Goal: Information Seeking & Learning: Learn about a topic

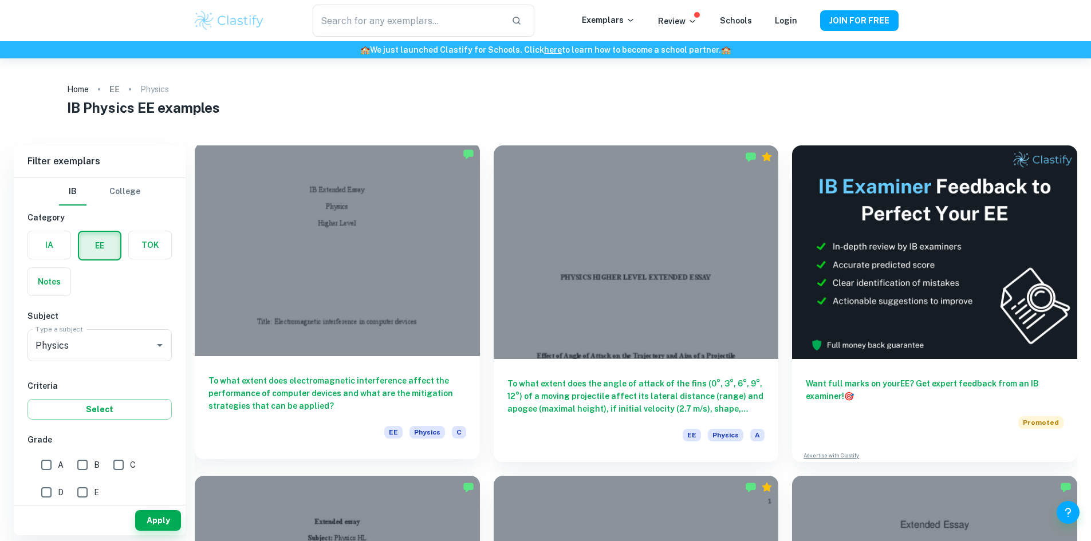
click at [371, 219] on div at bounding box center [337, 250] width 285 height 214
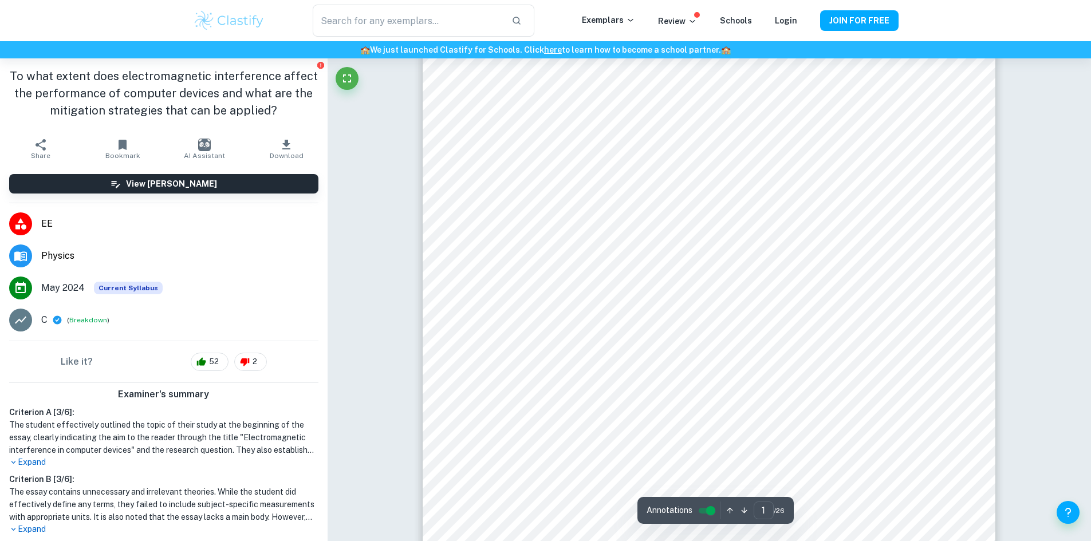
scroll to position [115, 0]
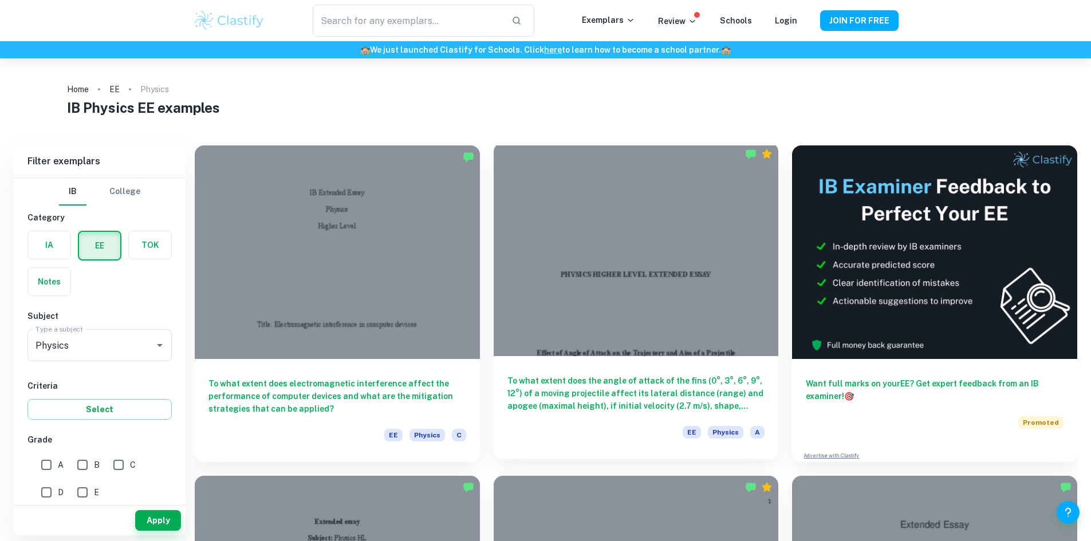
click at [494, 214] on div at bounding box center [636, 250] width 285 height 214
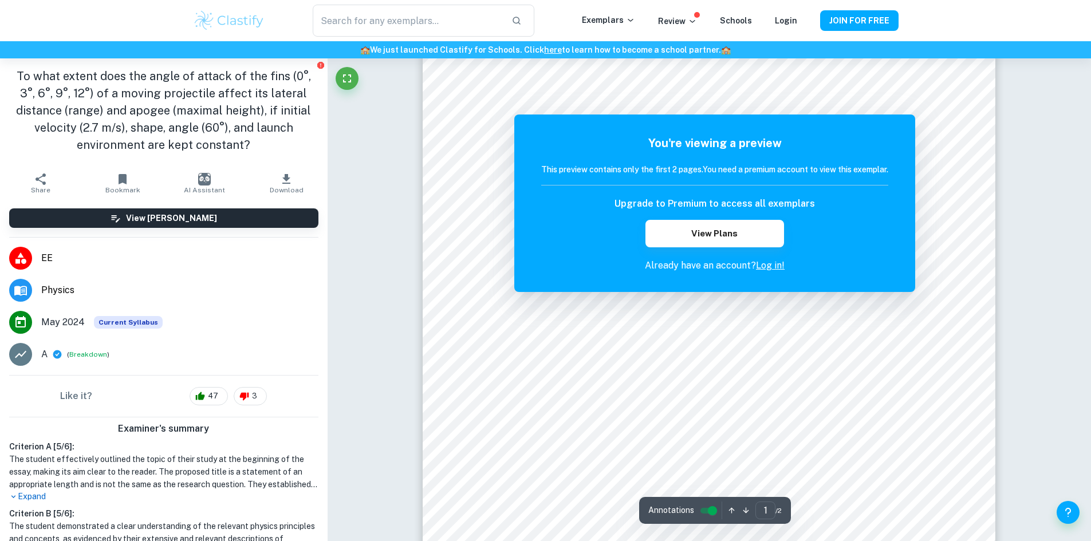
scroll to position [57, 0]
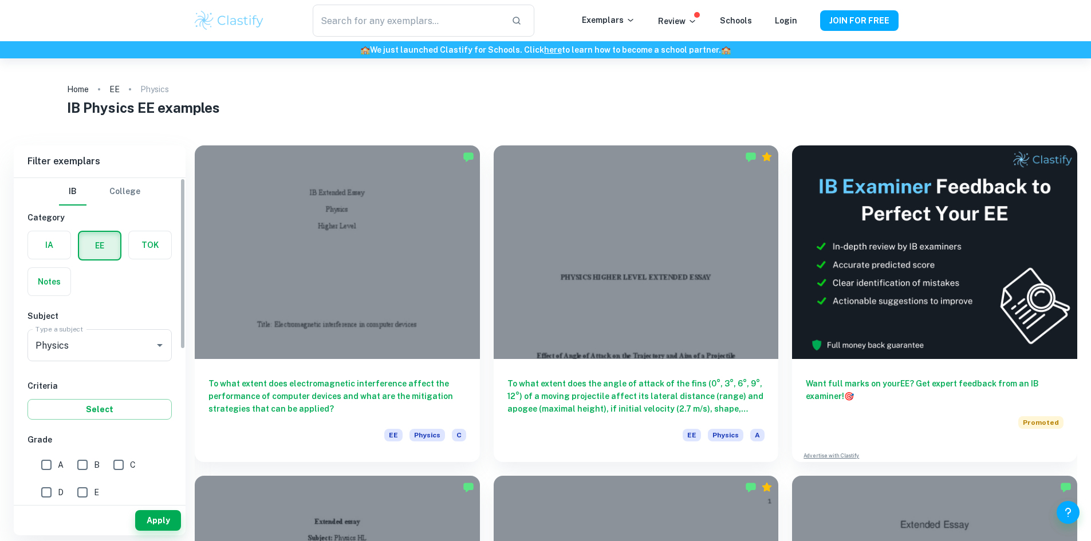
click at [45, 464] on input "A" at bounding box center [46, 465] width 23 height 23
checkbox input "true"
click at [156, 529] on button "Apply" at bounding box center [158, 520] width 46 height 21
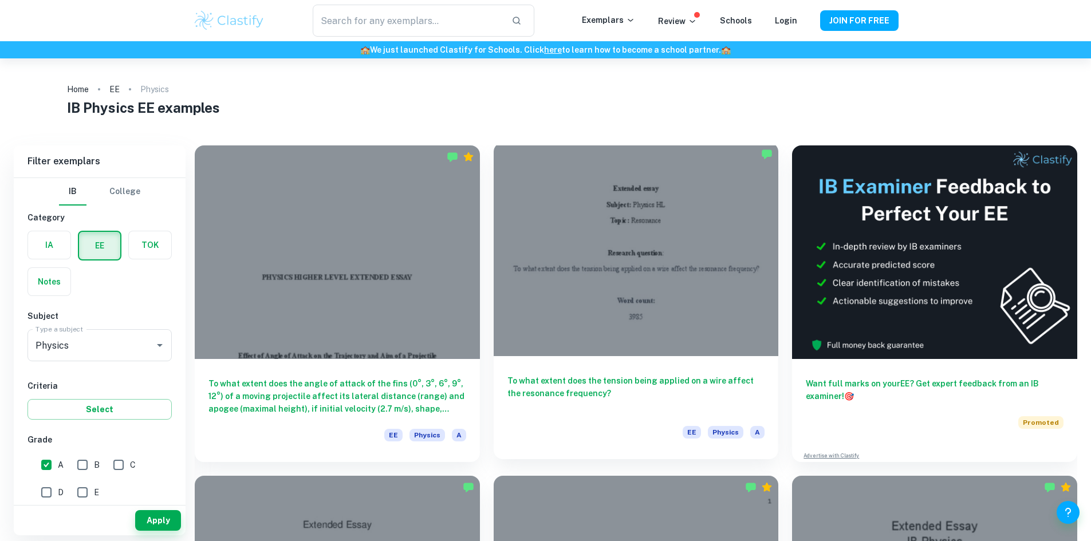
click at [558, 215] on div at bounding box center [636, 250] width 285 height 214
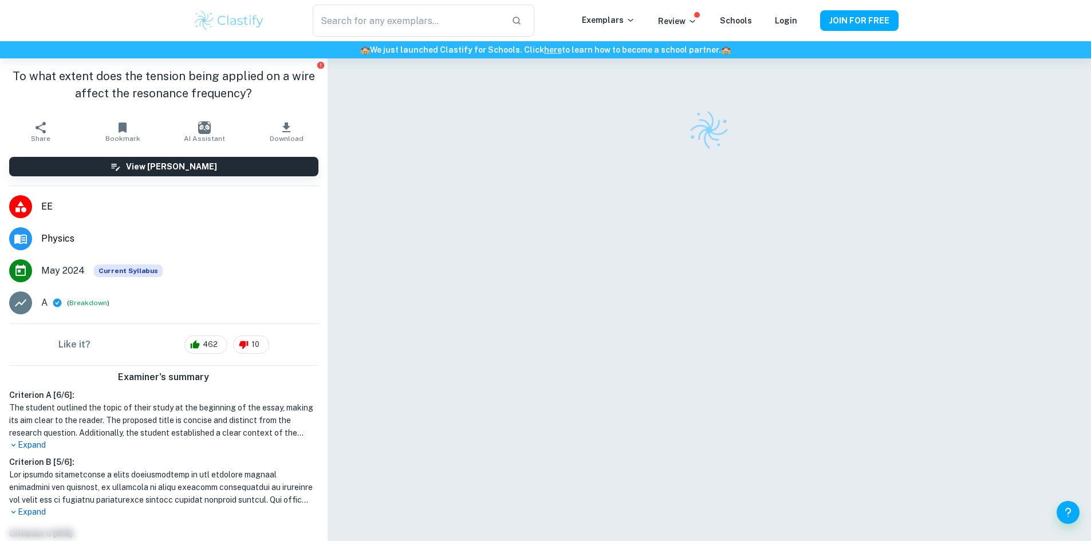
click at [560, 145] on div at bounding box center [709, 130] width 573 height 40
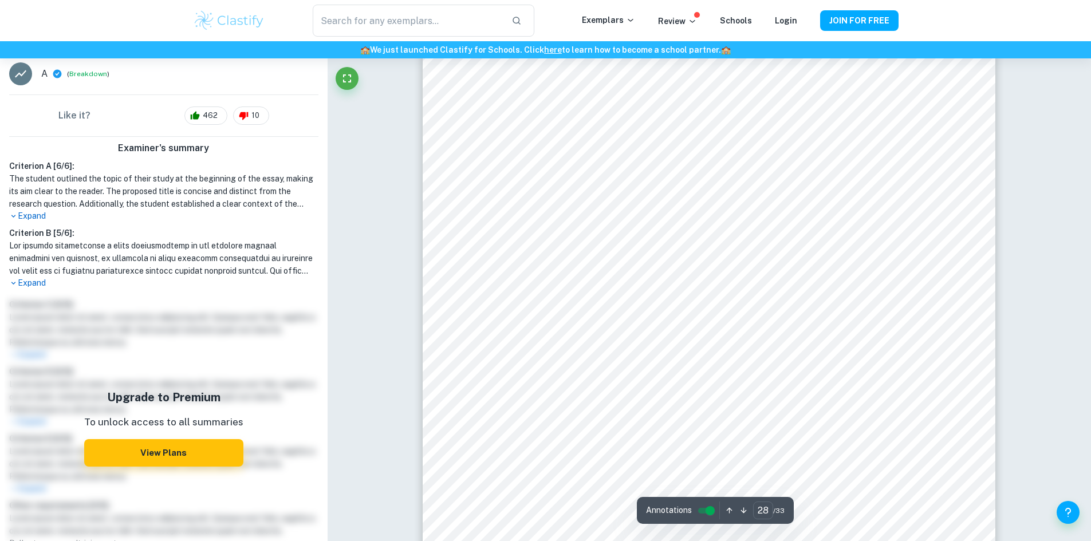
scroll to position [20676, 0]
type input "16"
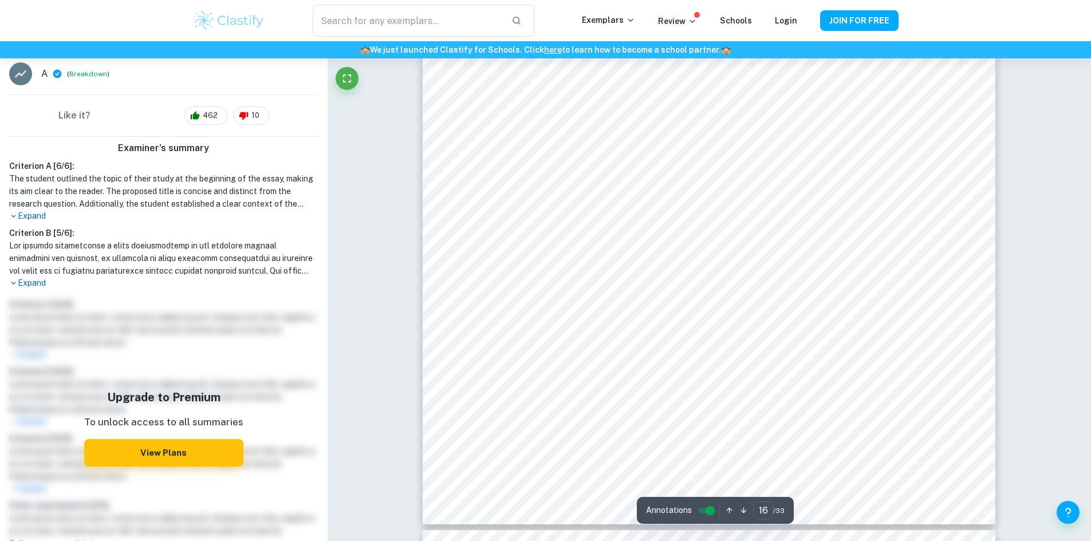
scroll to position [11512, 0]
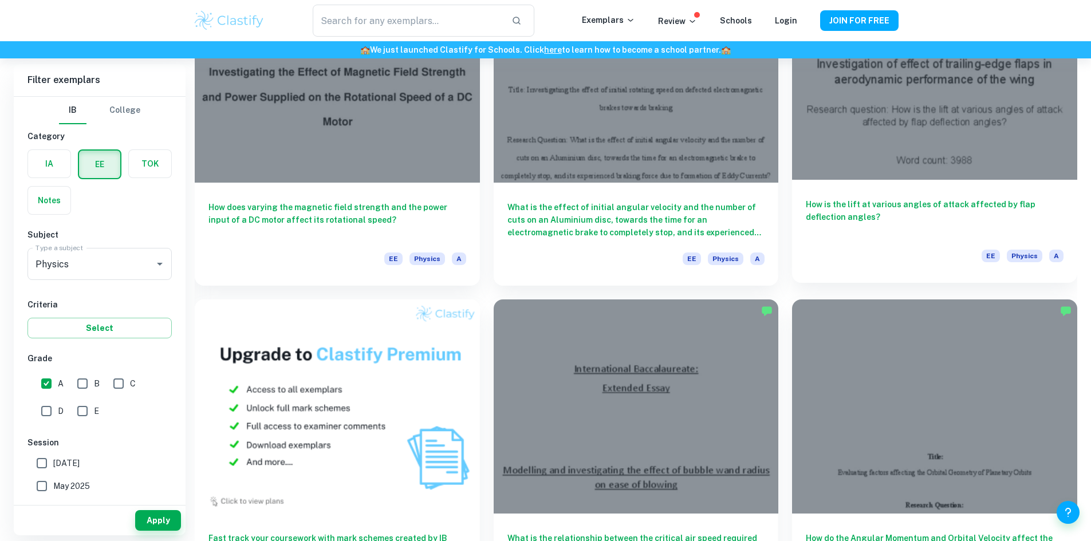
scroll to position [515, 0]
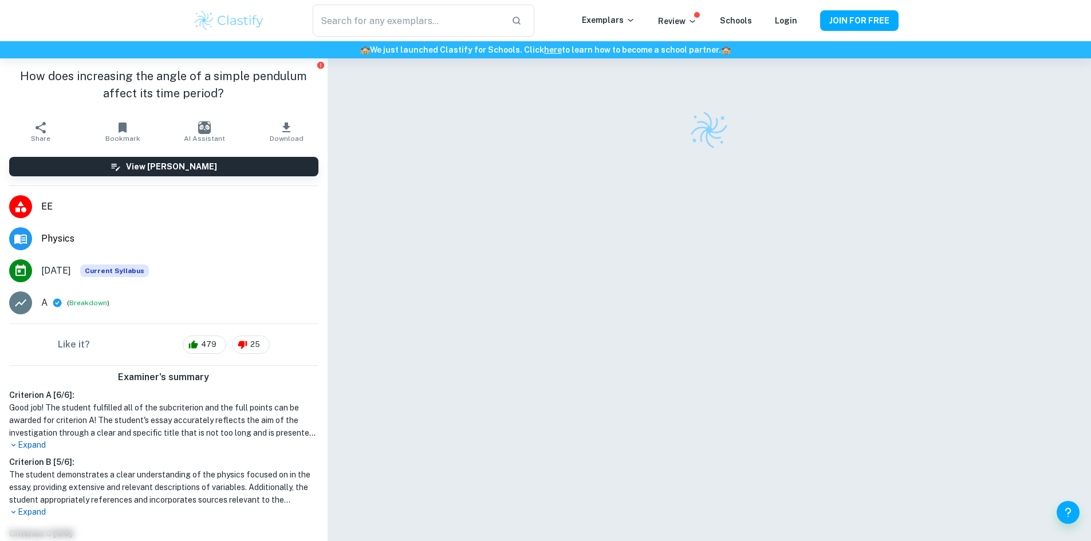
click at [519, 297] on div at bounding box center [709, 312] width 573 height 509
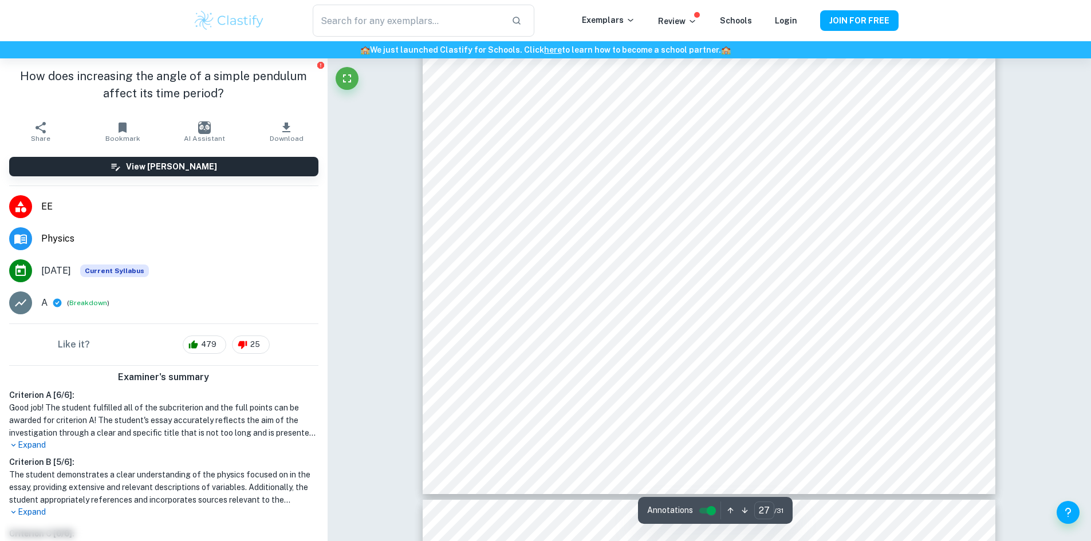
scroll to position [20504, 0]
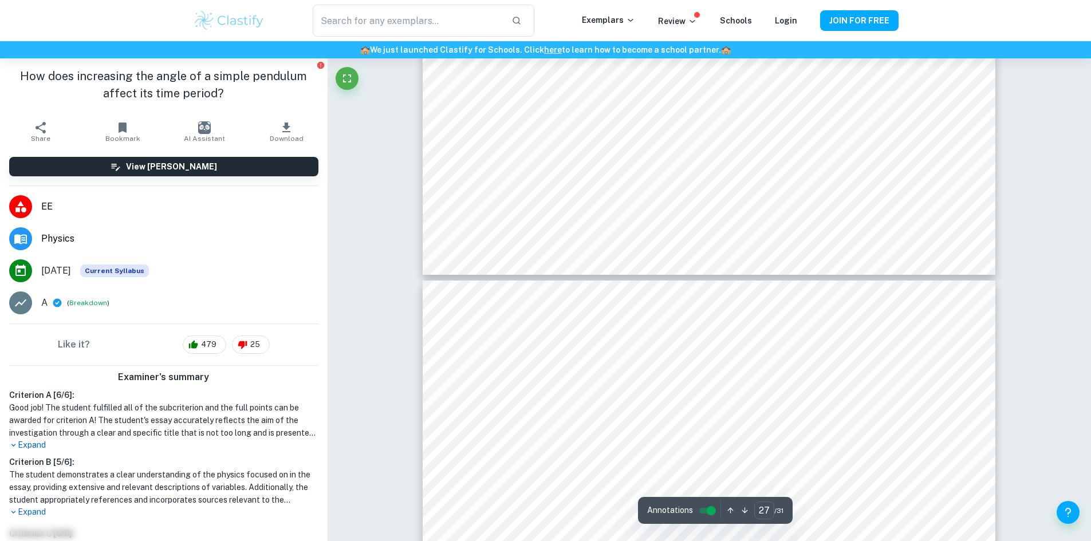
type input "28"
